Goal: Task Accomplishment & Management: Manage account settings

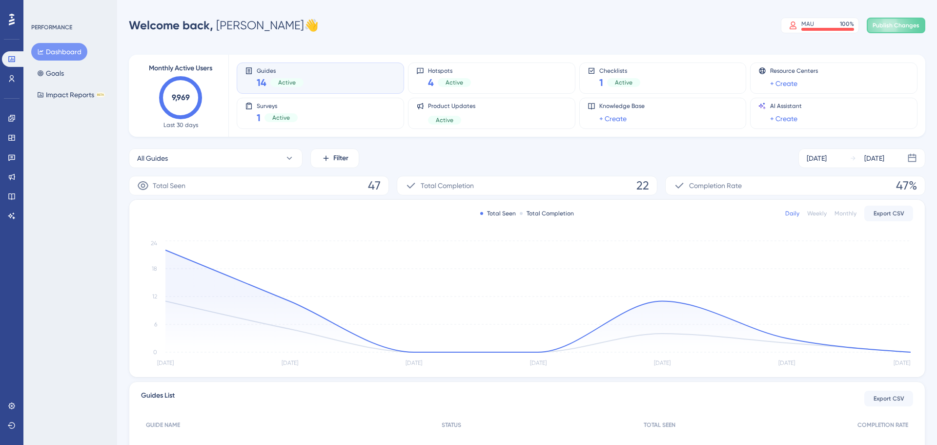
click at [23, 72] on div "PERFORMANCE Dashboard Goals Impact Reports BETA" at bounding box center [70, 222] width 94 height 445
click at [4, 82] on link at bounding box center [12, 79] width 20 height 16
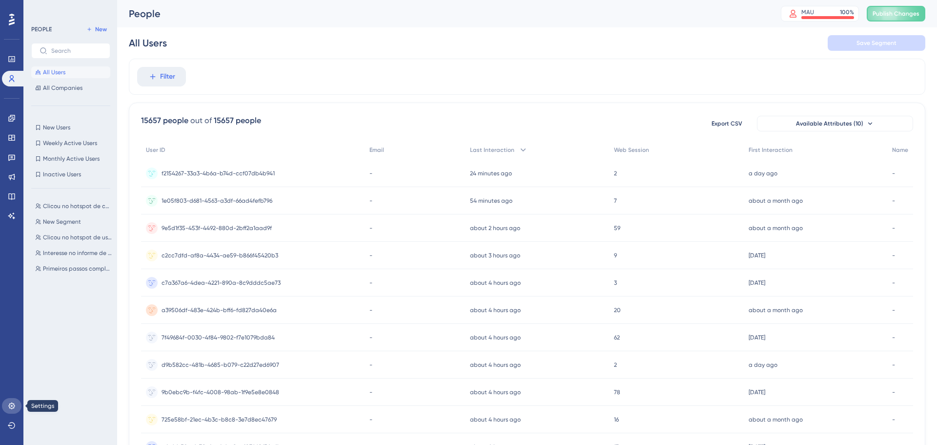
click at [15, 403] on icon at bounding box center [12, 406] width 8 height 8
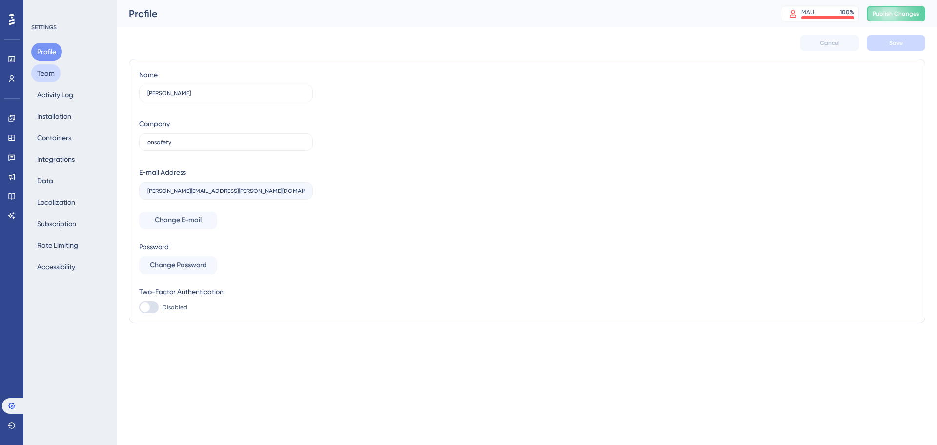
click at [53, 78] on button "Team" at bounding box center [45, 73] width 29 height 18
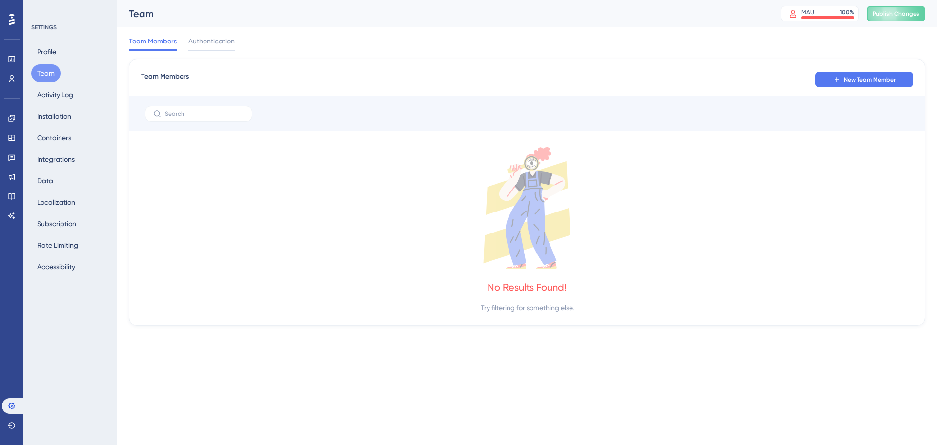
click at [155, 46] on span "Team Members" at bounding box center [153, 41] width 48 height 12
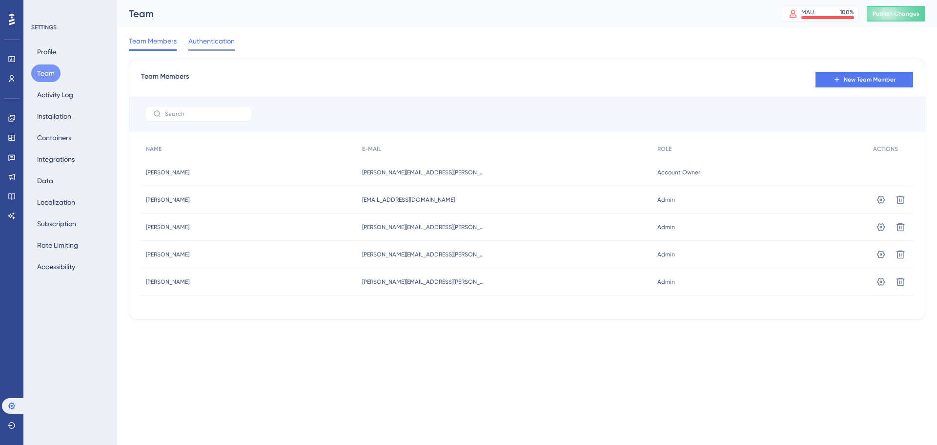
click at [206, 41] on span "Authentication" at bounding box center [211, 41] width 46 height 12
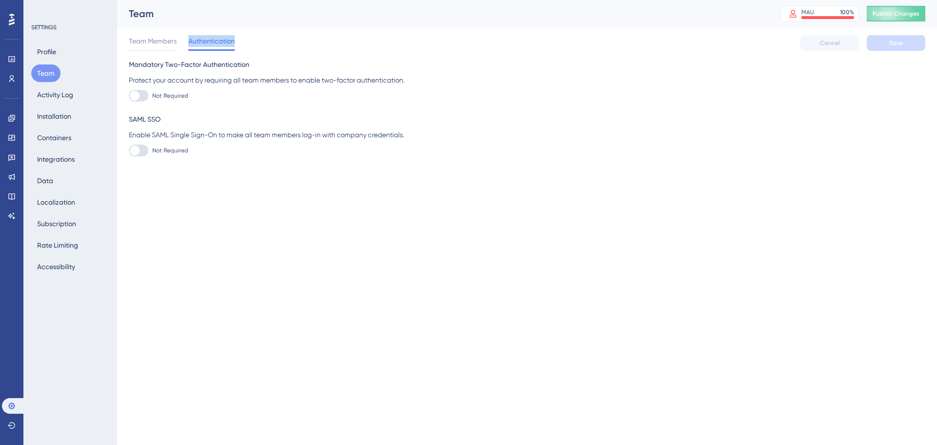
drag, startPoint x: 206, startPoint y: 41, endPoint x: 181, endPoint y: 40, distance: 25.4
click at [196, 40] on span "Authentication" at bounding box center [211, 41] width 46 height 12
click at [148, 39] on span "Team Members" at bounding box center [153, 41] width 48 height 12
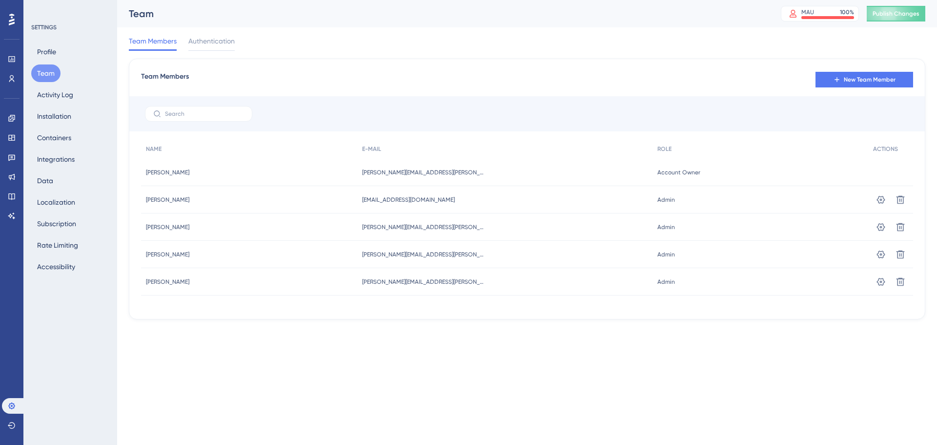
click at [864, 91] on div "Team Members New Team Member NAME E-MAIL ROLE ACTIONS [PERSON_NAME] [PERSON_NAM…" at bounding box center [527, 189] width 797 height 261
click at [858, 84] on button "New Team Member" at bounding box center [865, 80] width 98 height 16
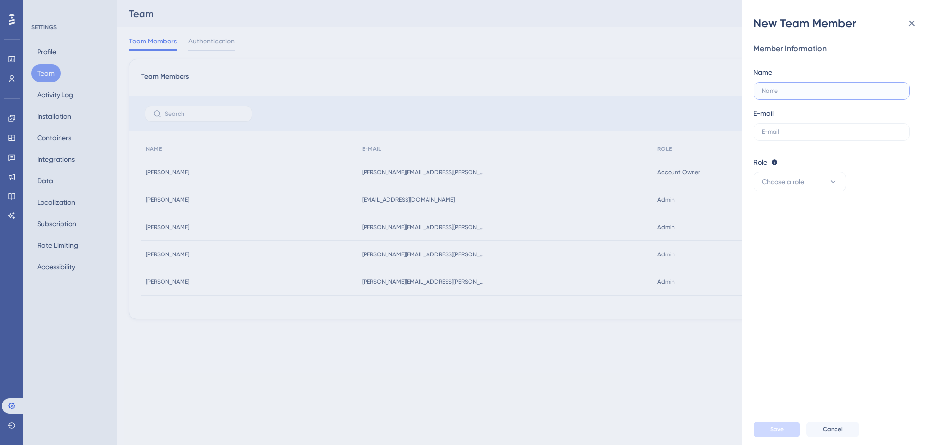
click at [818, 88] on input "text" at bounding box center [832, 90] width 140 height 7
type input "W"
type input "[PERSON_NAME]"
paste input "[EMAIL_ADDRESS][PERSON_NAME][DOMAIN_NAME]"
type input "[EMAIL_ADDRESS][PERSON_NAME][DOMAIN_NAME]"
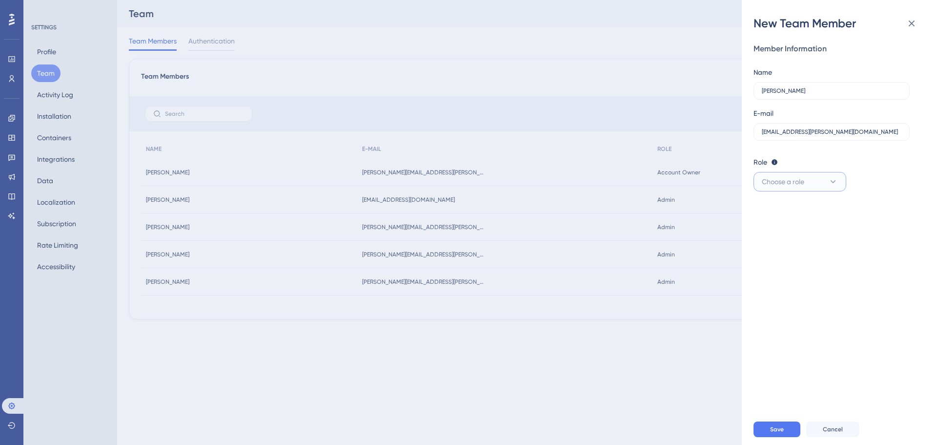
click at [809, 184] on button "Choose a role" at bounding box center [800, 182] width 93 height 20
click at [791, 206] on div "Admin Admin" at bounding box center [800, 212] width 64 height 20
click at [766, 427] on button "Save" at bounding box center [777, 429] width 47 height 16
